Goal: Check status: Check status

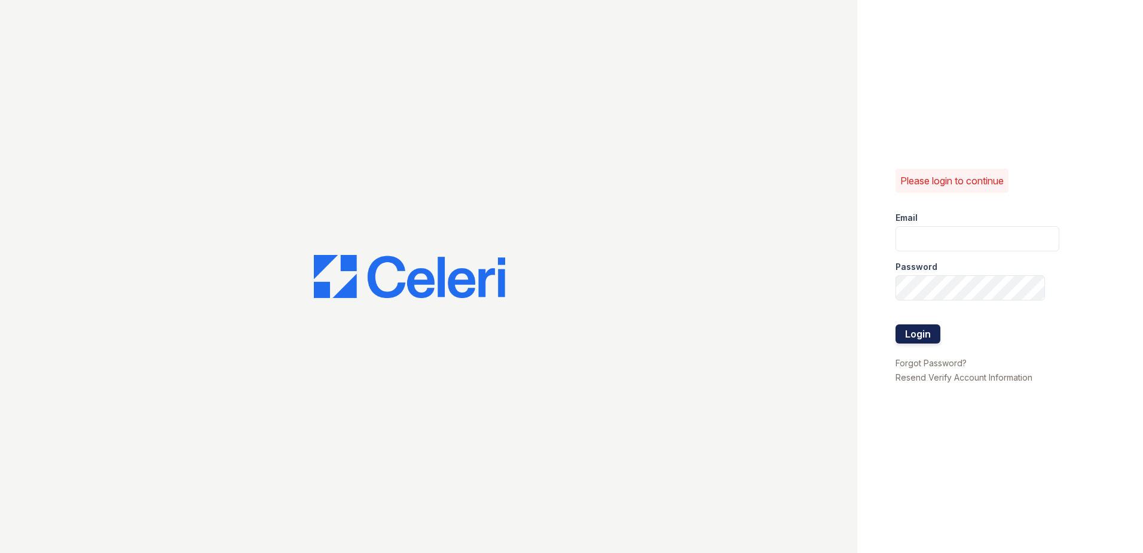
type input "imiles@trinity-pm.com"
click at [922, 340] on button "Login" at bounding box center [918, 333] width 45 height 19
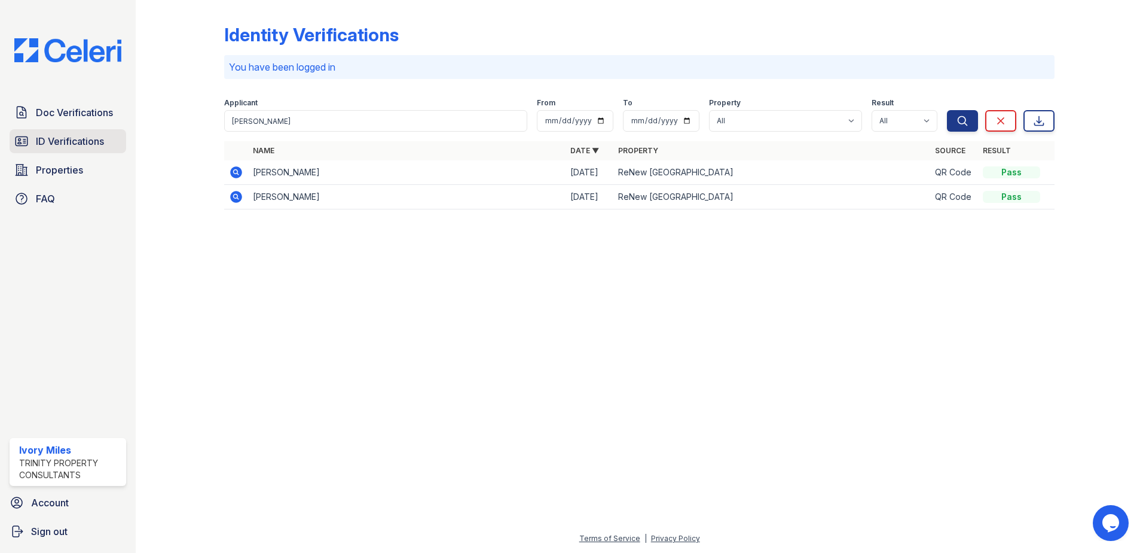
click at [65, 137] on span "ID Verifications" at bounding box center [70, 141] width 68 height 14
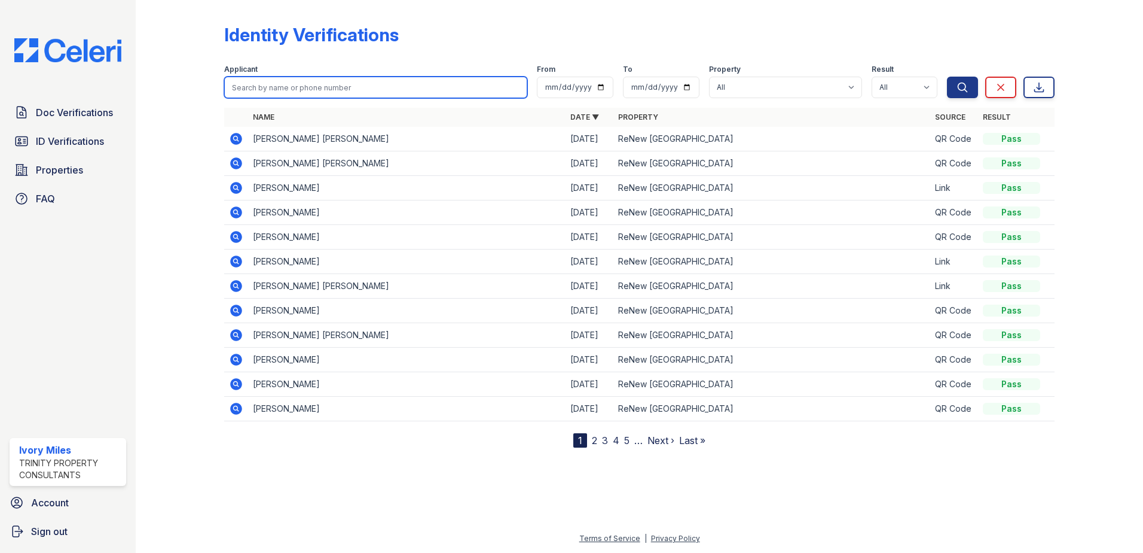
click at [272, 86] on input "search" at bounding box center [375, 88] width 303 height 22
type input "lydon"
click at [947, 77] on button "Search" at bounding box center [962, 88] width 31 height 22
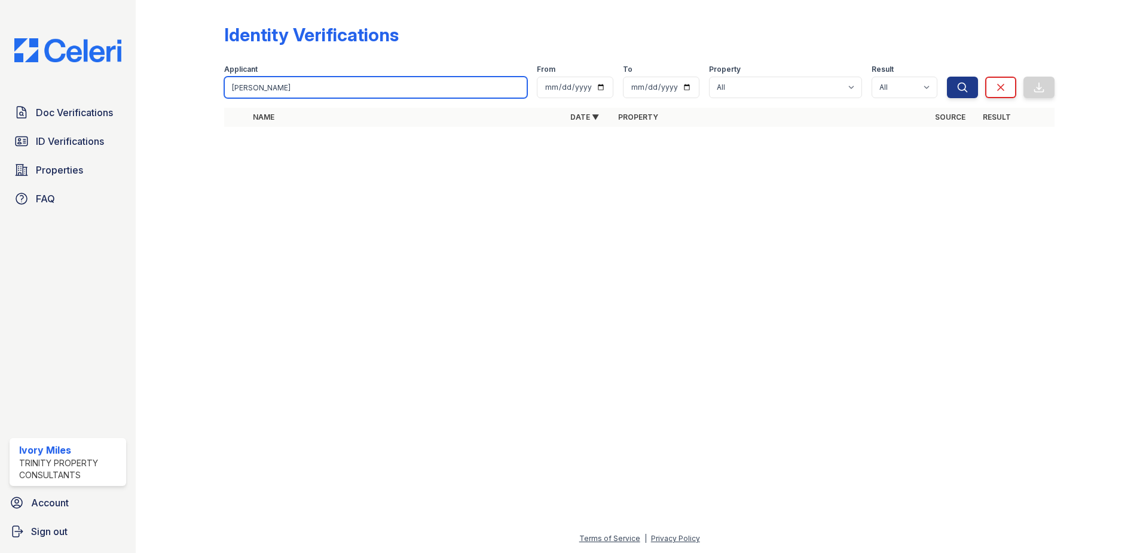
drag, startPoint x: 272, startPoint y: 86, endPoint x: 212, endPoint y: 100, distance: 61.9
click at [214, 100] on div "Identity Verifications Filter Applicant lydon From To Property All ReNew Wheato…" at bounding box center [639, 79] width 969 height 158
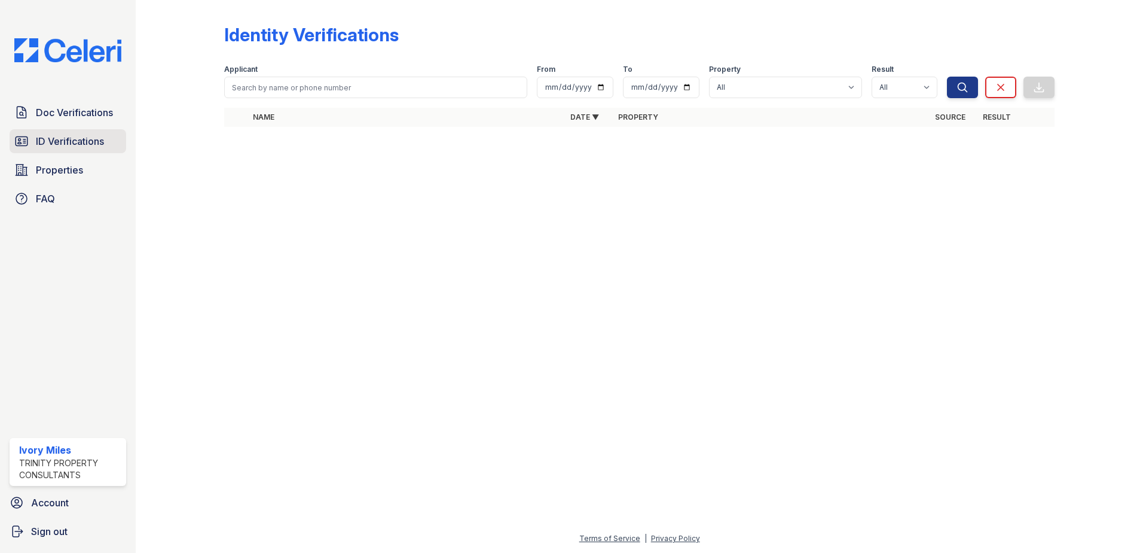
click at [93, 145] on span "ID Verifications" at bounding box center [70, 141] width 68 height 14
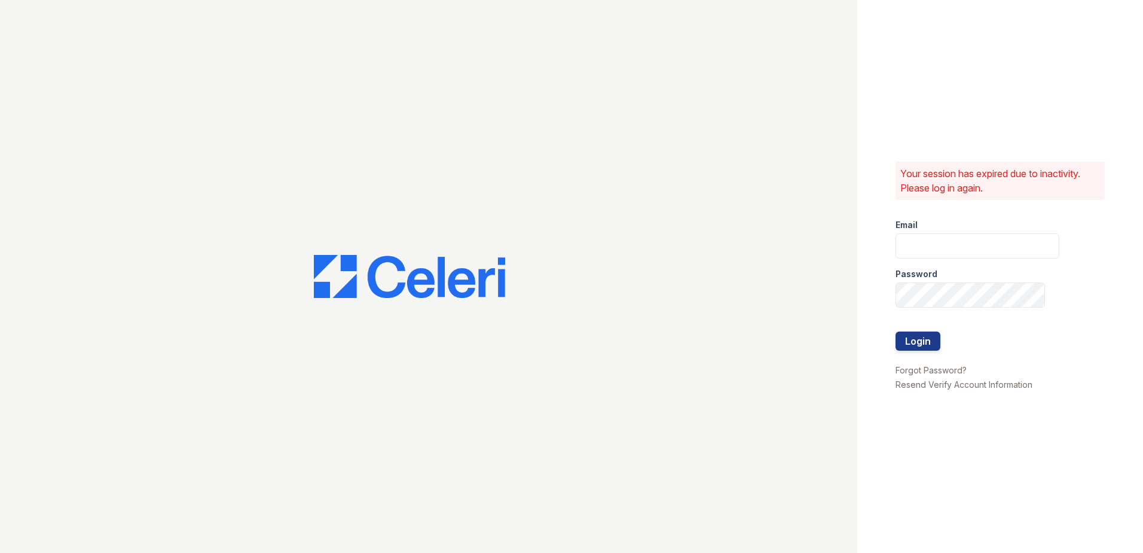
type input "imiles@trinity-pm.com"
click at [914, 340] on button "Login" at bounding box center [918, 340] width 45 height 19
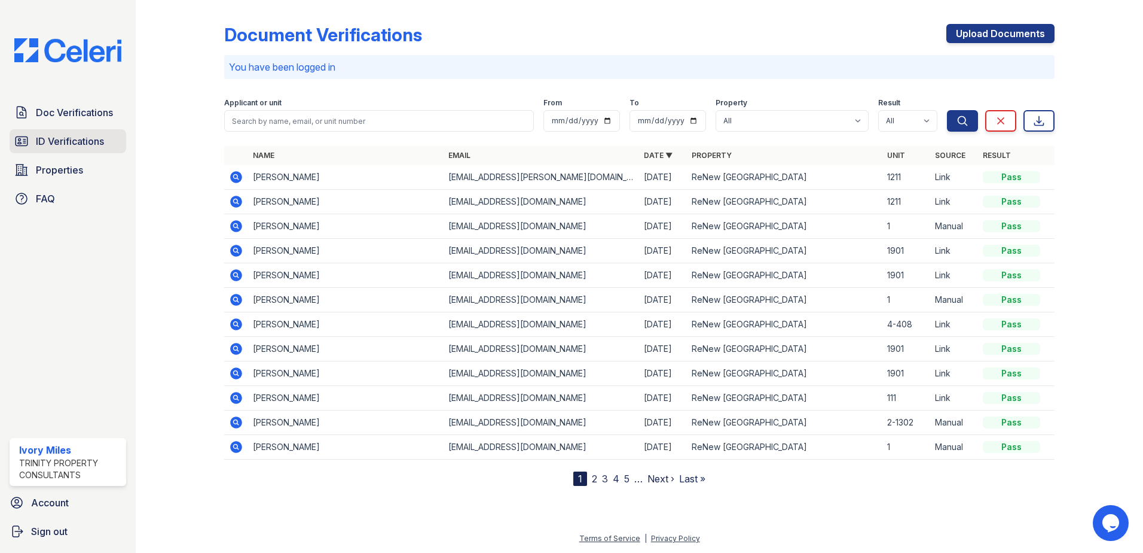
click at [94, 138] on span "ID Verifications" at bounding box center [70, 141] width 68 height 14
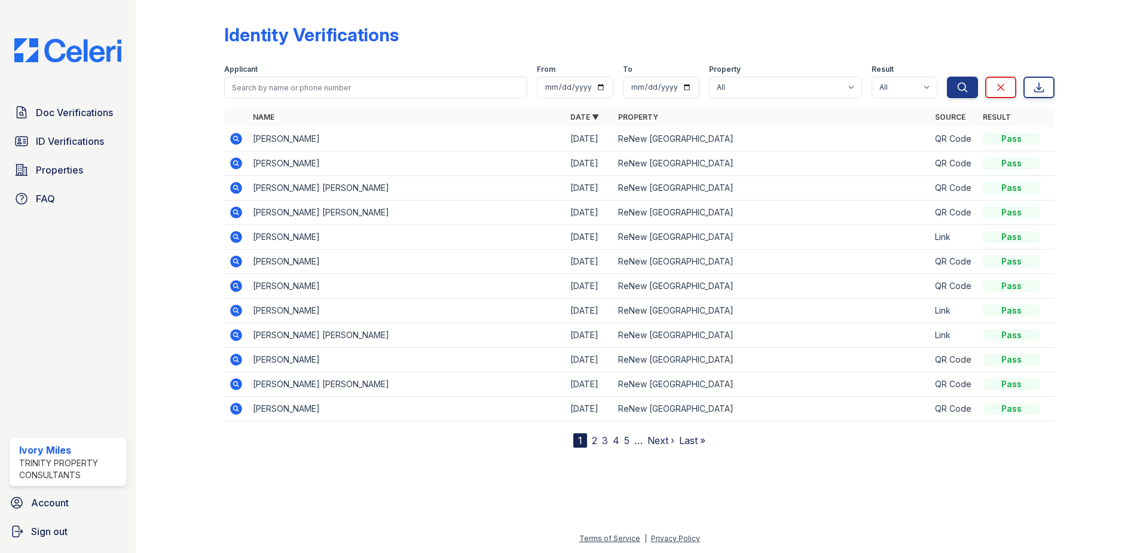
click at [235, 134] on icon at bounding box center [236, 139] width 12 height 12
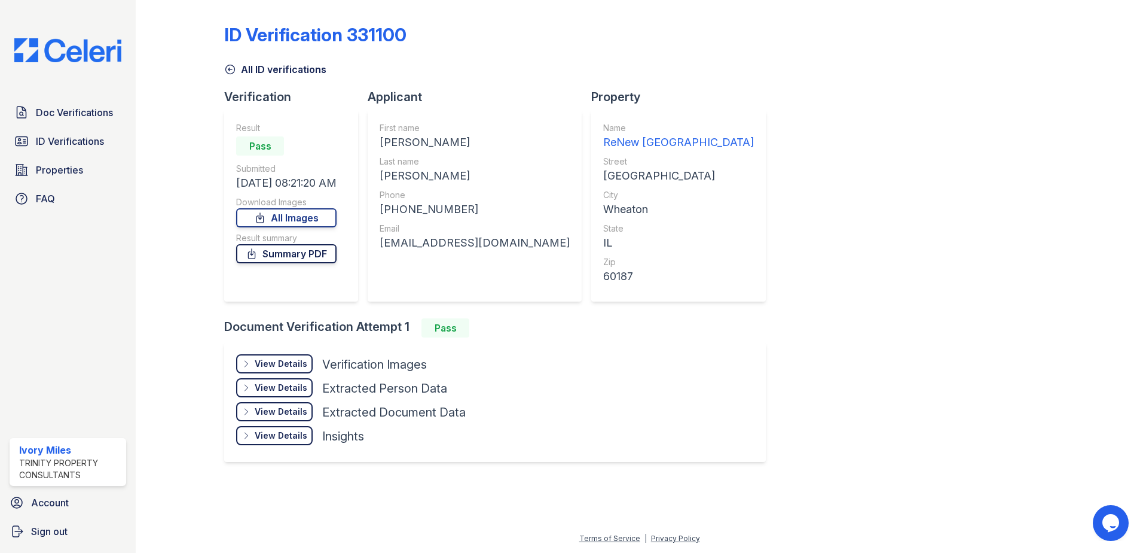
click at [289, 260] on link "Summary PDF" at bounding box center [286, 253] width 100 height 19
click at [296, 364] on div "View Details" at bounding box center [281, 364] width 53 height 12
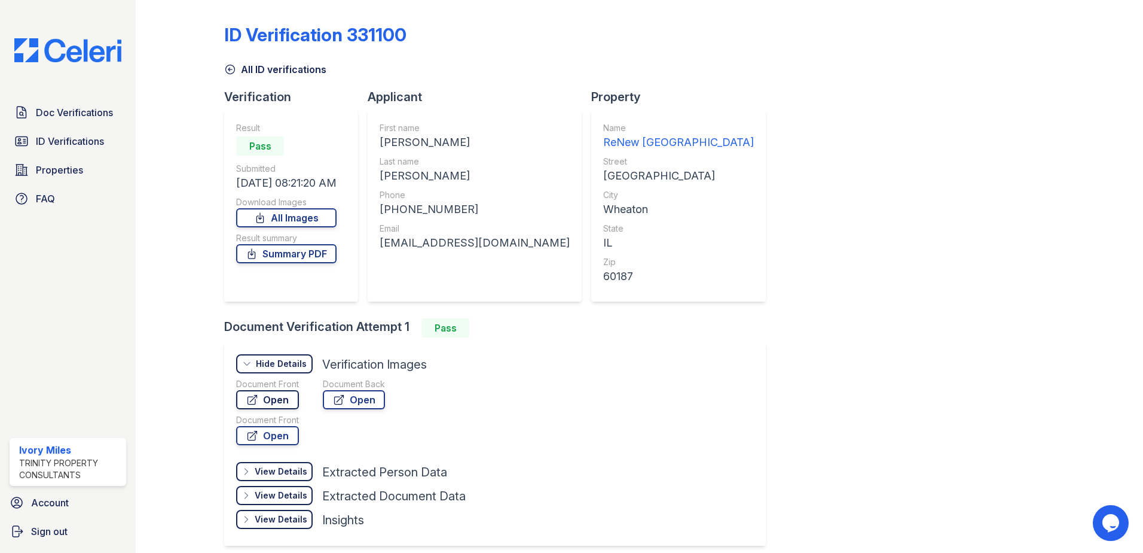
click at [288, 399] on link "Open" at bounding box center [267, 399] width 63 height 19
click at [229, 68] on icon at bounding box center [230, 69] width 12 height 12
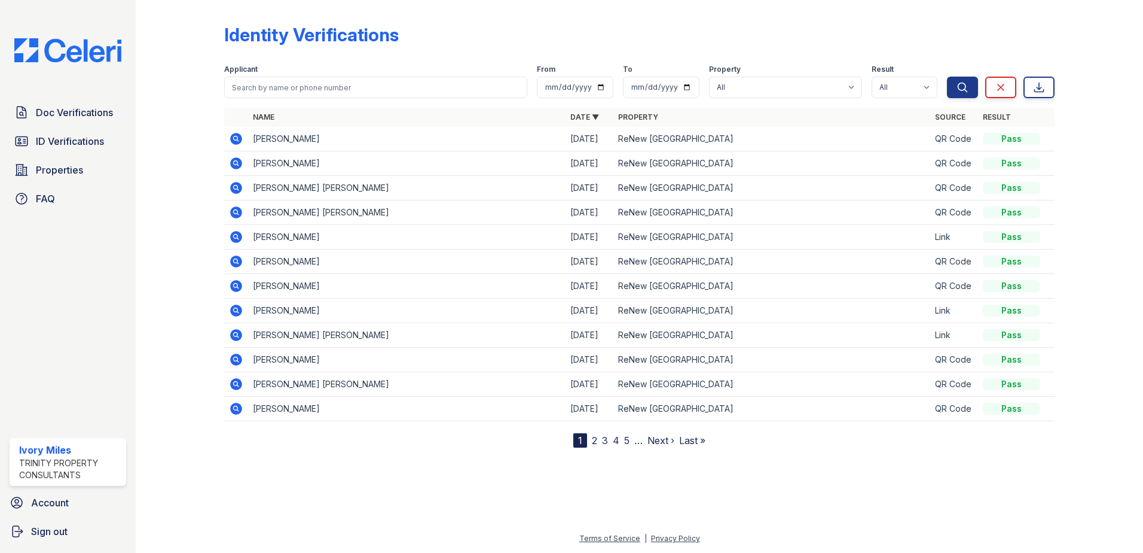
click at [237, 165] on icon at bounding box center [236, 163] width 12 height 12
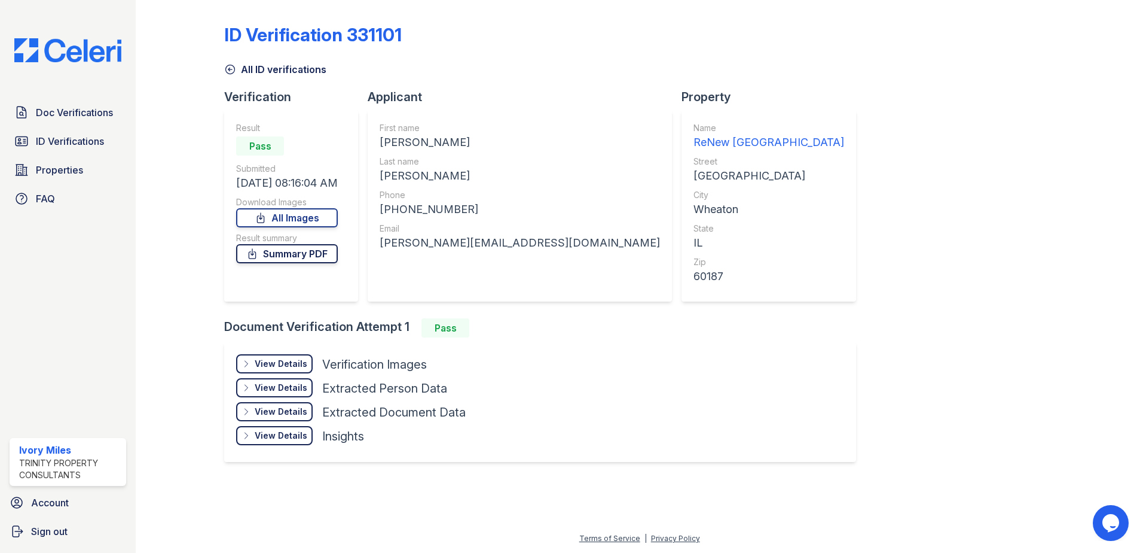
click at [298, 252] on link "Summary PDF" at bounding box center [287, 253] width 102 height 19
click at [305, 362] on div "View Details" at bounding box center [281, 364] width 53 height 12
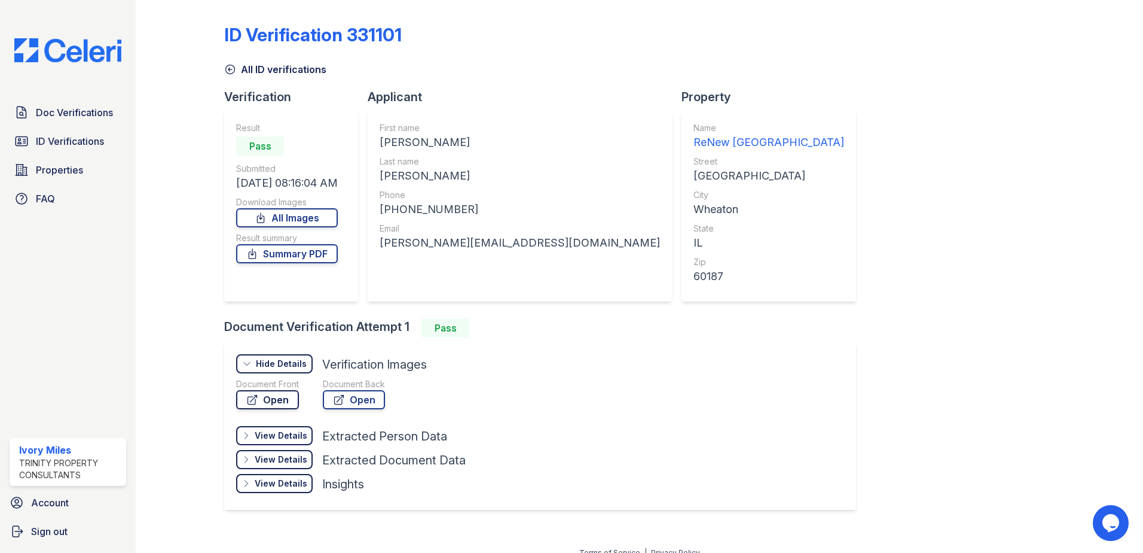
click at [288, 402] on link "Open" at bounding box center [267, 399] width 63 height 19
click at [374, 397] on link "Open" at bounding box center [354, 399] width 62 height 19
